Goal: Task Accomplishment & Management: Manage account settings

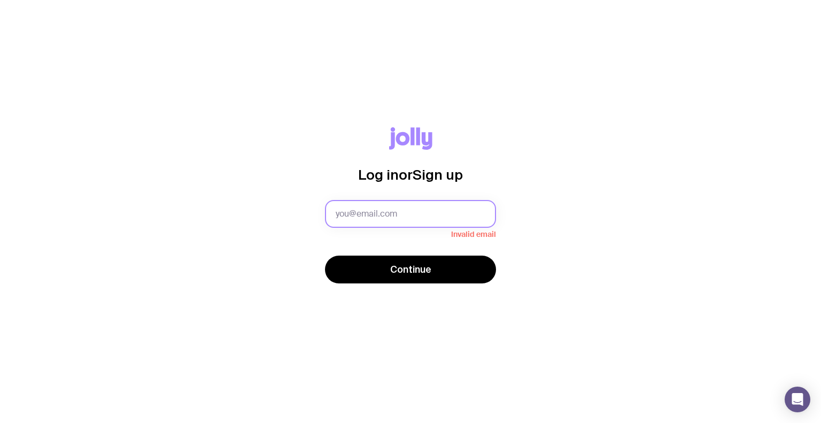
click at [389, 211] on input "text" at bounding box center [410, 214] width 171 height 28
type input "[EMAIL_ADDRESS][DOMAIN_NAME]"
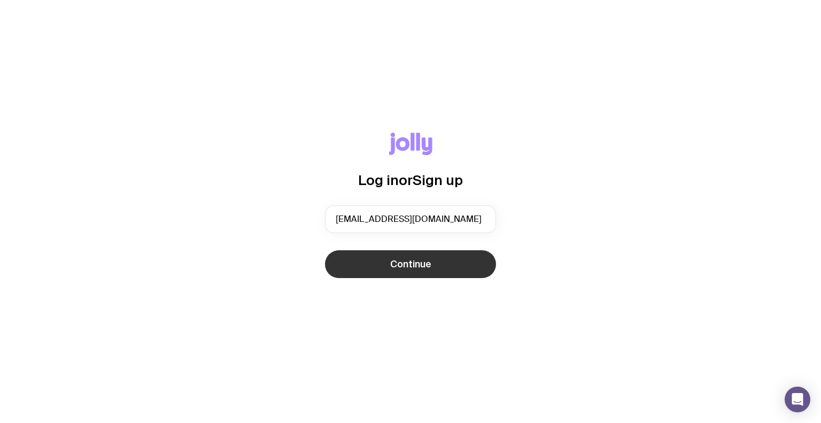
click at [390, 267] on span "Continue" at bounding box center [410, 264] width 41 height 13
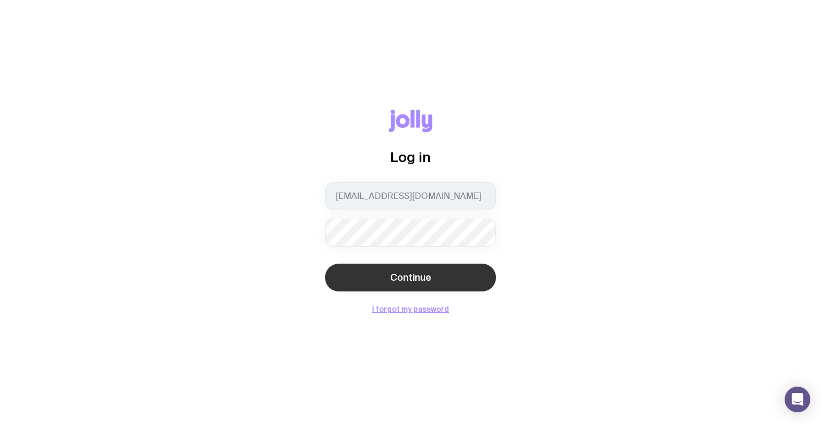
click at [410, 275] on span "Continue" at bounding box center [410, 277] width 41 height 13
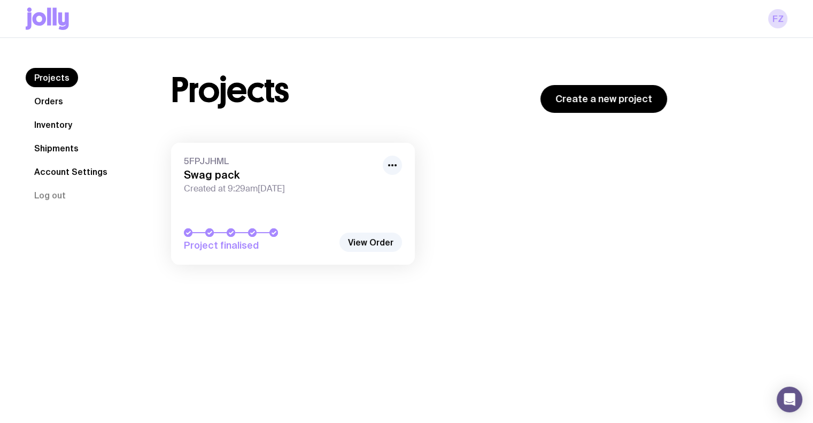
click at [82, 174] on link "Account Settings" at bounding box center [71, 171] width 90 height 19
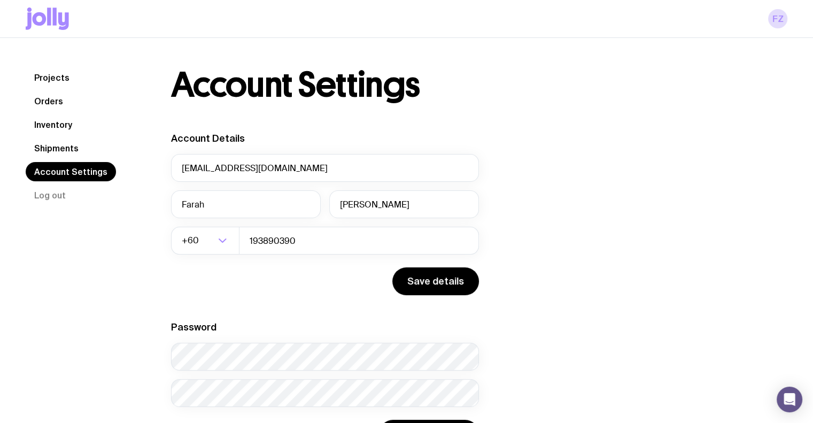
scroll to position [54, 0]
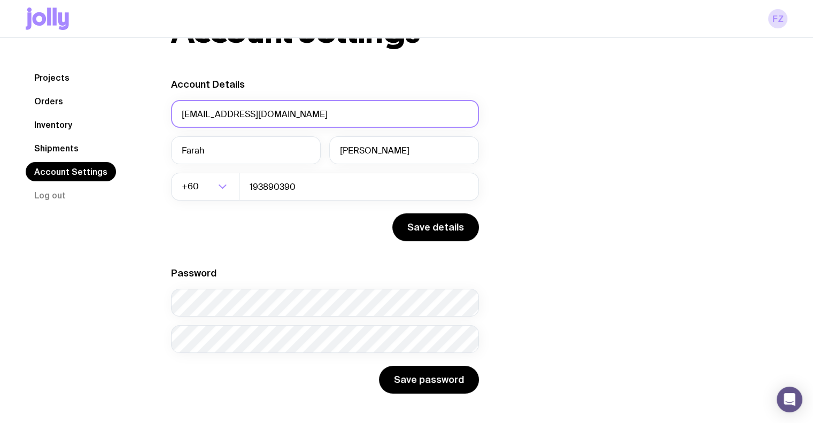
click at [197, 112] on input "[EMAIL_ADDRESS][DOMAIN_NAME]" at bounding box center [325, 114] width 308 height 28
drag, startPoint x: 200, startPoint y: 113, endPoint x: 173, endPoint y: 113, distance: 27.3
click at [158, 113] on div "Account Settings Account Details [EMAIL_ADDRESS][DOMAIN_NAME] [PERSON_NAME] +60…" at bounding box center [418, 203] width 547 height 379
type input "[PERSON_NAME][EMAIL_ADDRESS][DOMAIN_NAME]"
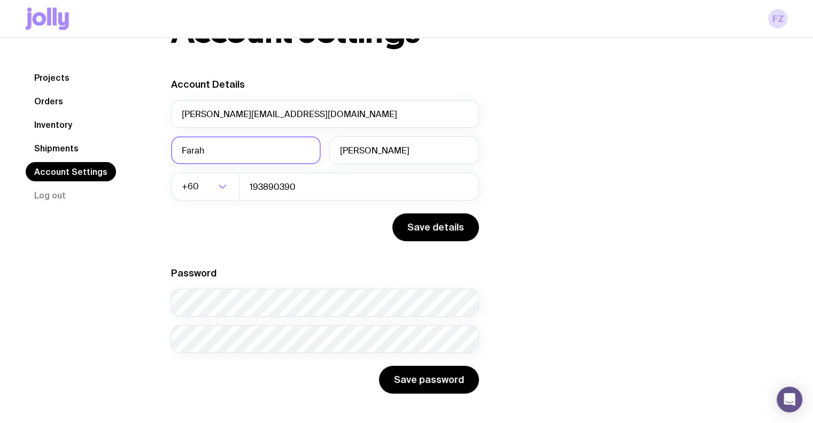
drag, startPoint x: 216, startPoint y: 143, endPoint x: 136, endPoint y: 149, distance: 80.4
click at [136, 149] on div "Projects Orders Inventory Shipments Account Settings Log out Projects Orders In…" at bounding box center [406, 203] width 761 height 379
type input "Jassheena (JJ)"
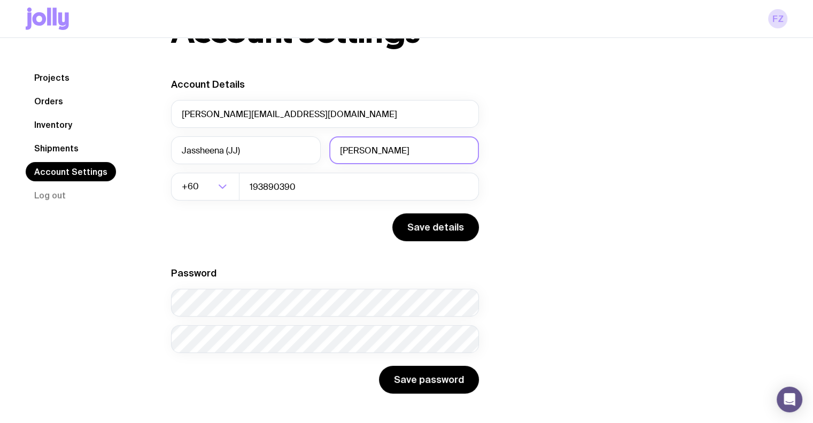
type input "[PERSON_NAME]"
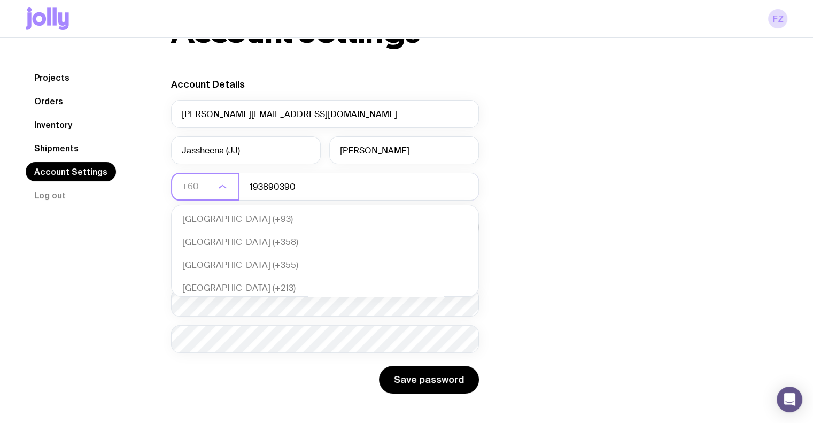
scroll to position [2956, 0]
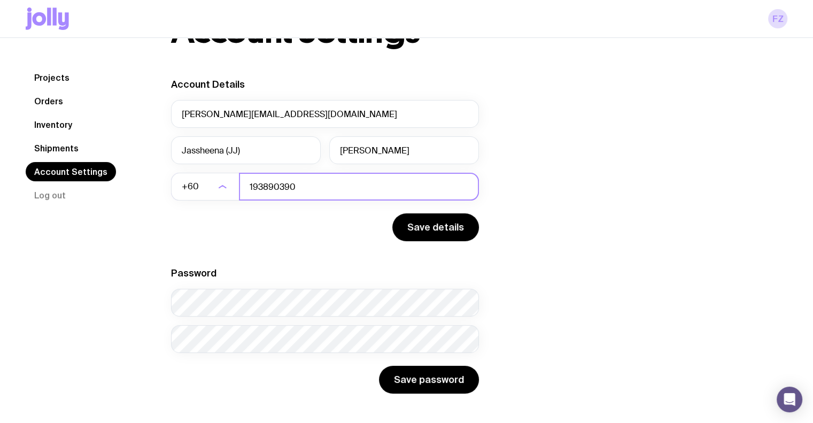
click at [300, 186] on input "193890390" at bounding box center [359, 187] width 240 height 28
click at [268, 183] on input "193890390" at bounding box center [359, 187] width 240 height 28
type input "102182397"
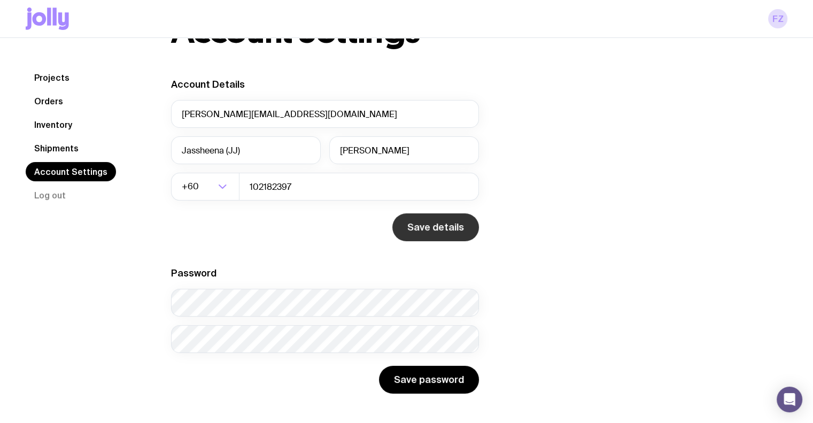
click at [435, 222] on button "Save details" at bounding box center [435, 227] width 87 height 28
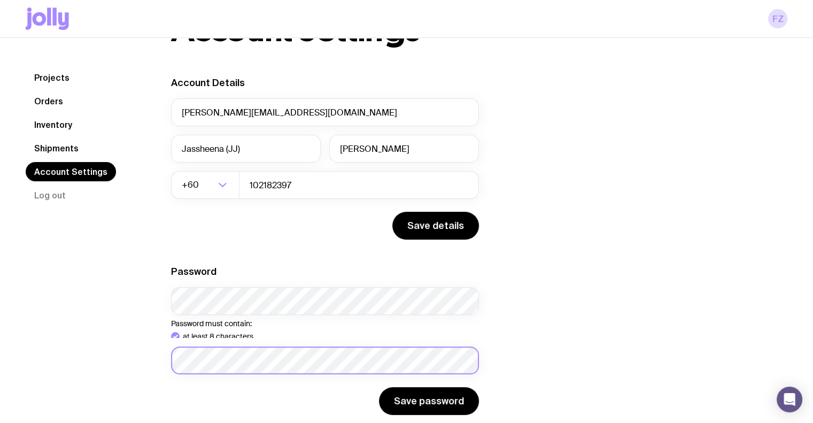
scroll to position [54, 0]
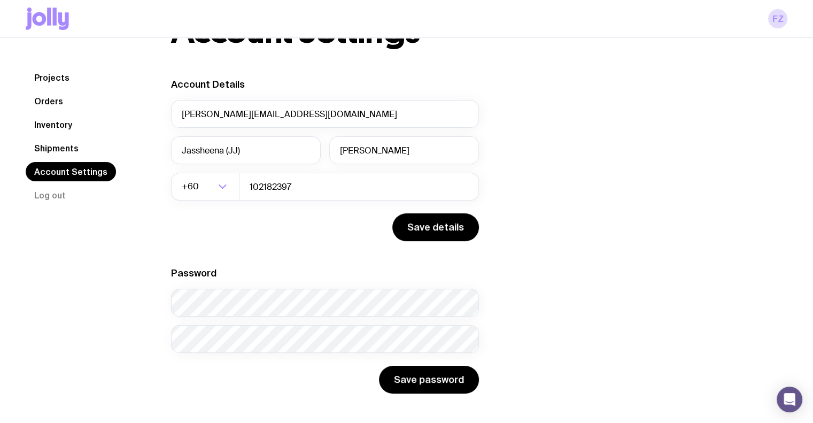
click at [653, 290] on div "Account Details [PERSON_NAME][EMAIL_ADDRESS][DOMAIN_NAME] [PERSON_NAME] ([PERSO…" at bounding box center [419, 235] width 496 height 315
click at [422, 382] on button "Save password" at bounding box center [429, 379] width 100 height 28
